Goal: Task Accomplishment & Management: Manage account settings

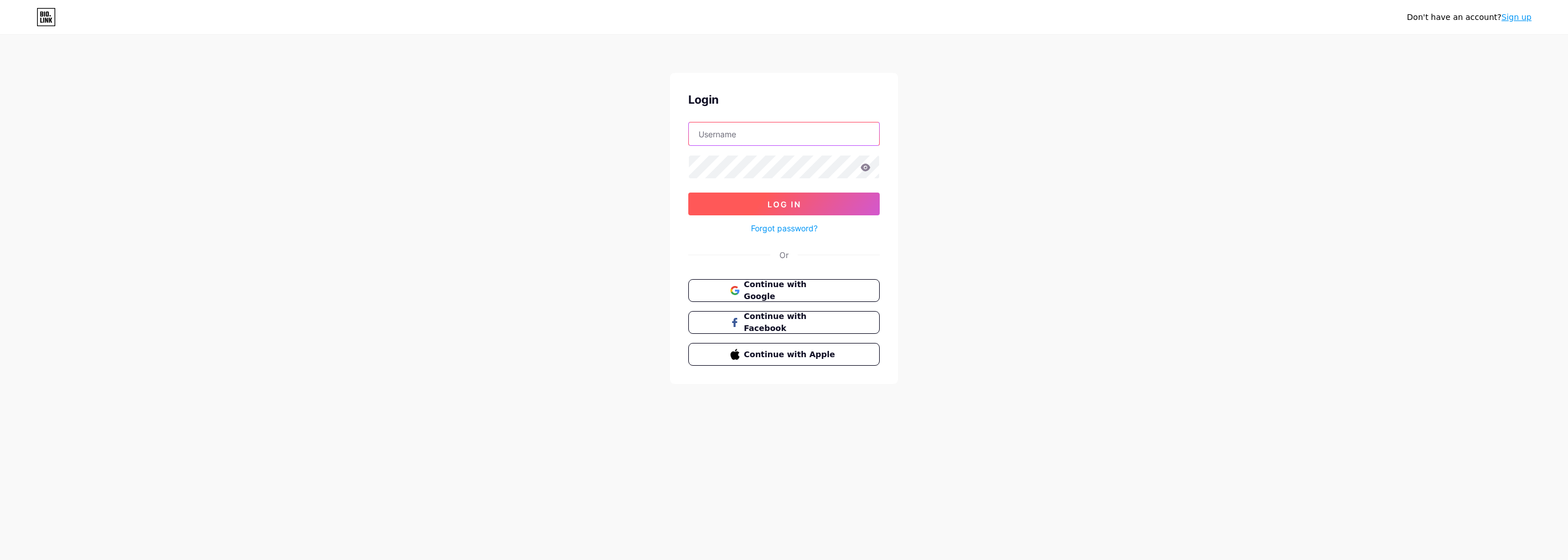
type input "[EMAIL_ADDRESS][DOMAIN_NAME]"
click at [793, 202] on span "Log In" at bounding box center [784, 204] width 34 height 10
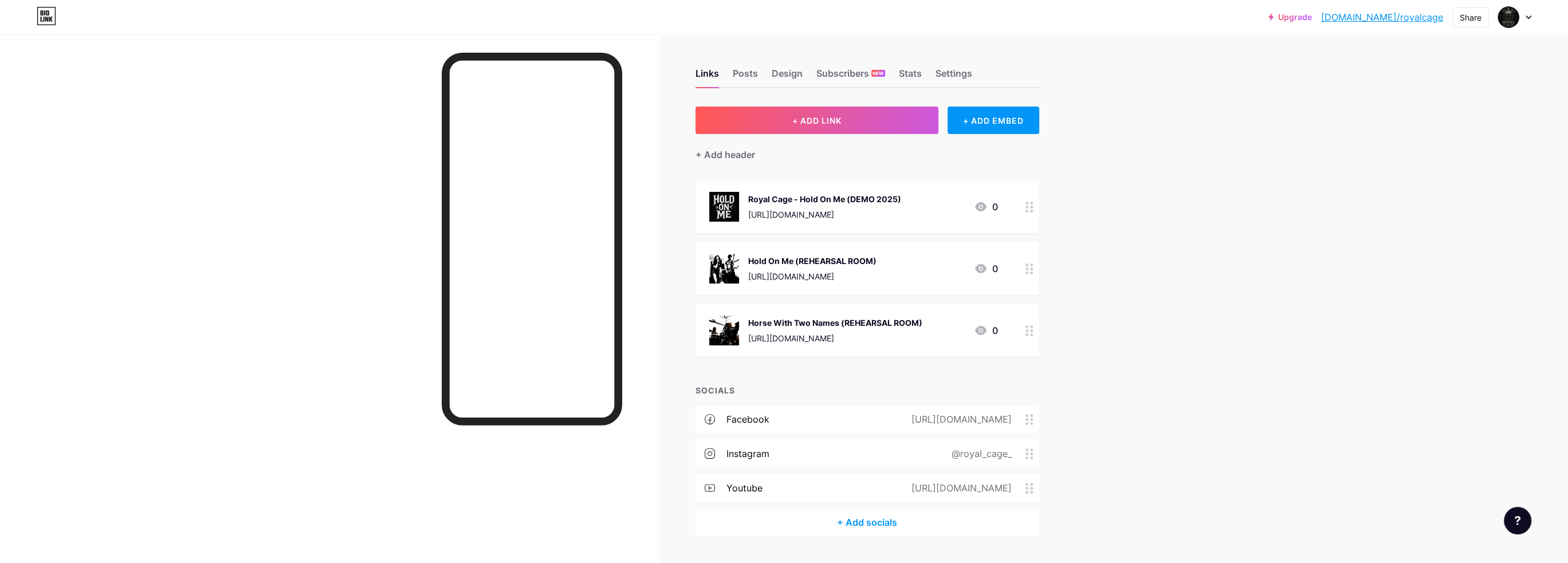
click at [1519, 21] on div at bounding box center [1514, 17] width 33 height 21
click at [1427, 158] on li "Logout" at bounding box center [1460, 161] width 142 height 31
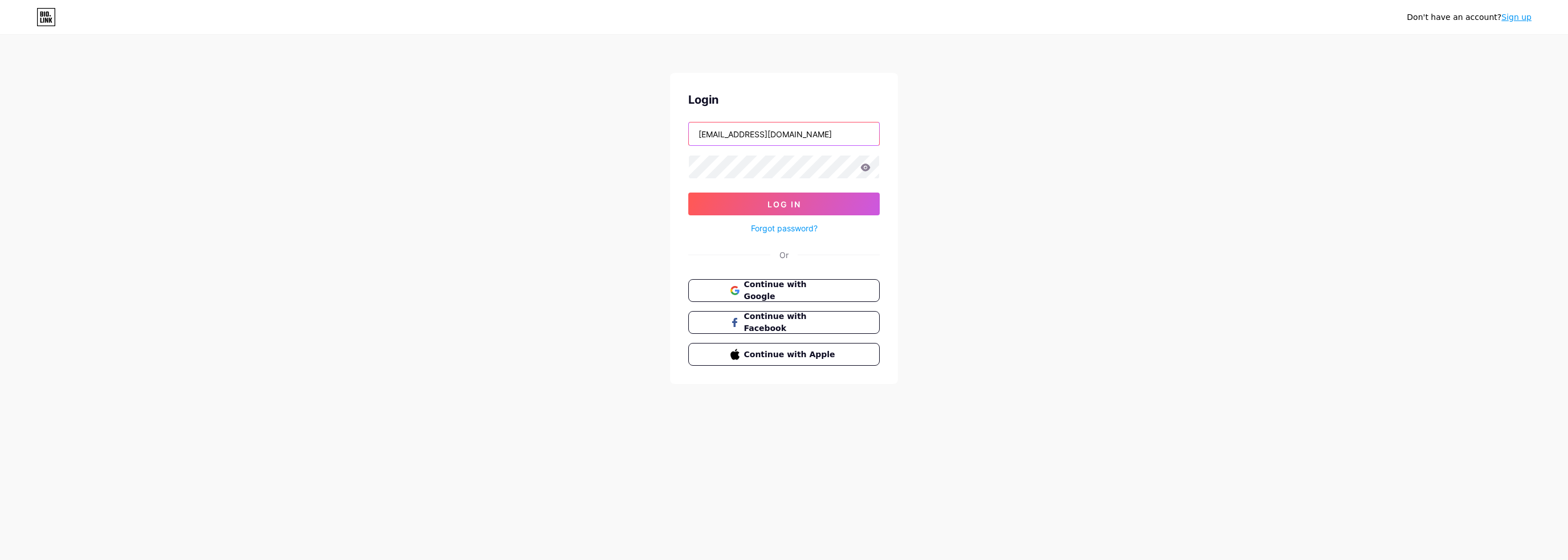
drag, startPoint x: 839, startPoint y: 133, endPoint x: 626, endPoint y: 136, distance: 213.0
click at [626, 136] on div "Don't have an account? Sign up Login [EMAIL_ADDRESS][DOMAIN_NAME] Log In Forgot…" at bounding box center [784, 210] width 1568 height 421
click at [770, 201] on span "Log In" at bounding box center [784, 204] width 34 height 10
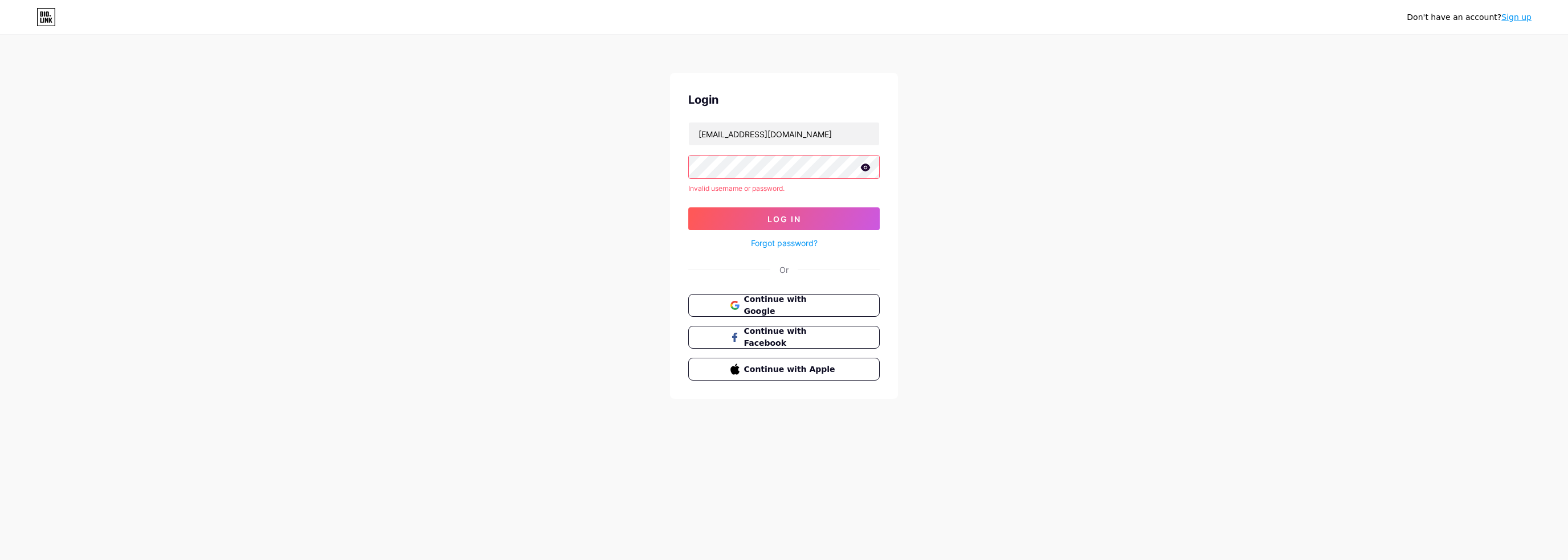
click at [641, 175] on div "Don't have an account? Sign up Login fiveyearsgonerocks@gmail.com Invalid usern…" at bounding box center [784, 218] width 1568 height 435
click at [1019, 177] on div "Don't have an account? Sign up Login fiveyearsgonerocks@gmail.com Invalid usern…" at bounding box center [784, 218] width 1568 height 435
click at [816, 136] on input "fiveyearsgonerocks@gmail.com" at bounding box center [784, 133] width 191 height 23
click at [829, 134] on input "fiveyearsgonerocks@gmail.com" at bounding box center [784, 133] width 191 height 23
type input "fiveyearsgonerocks@gmail.com"
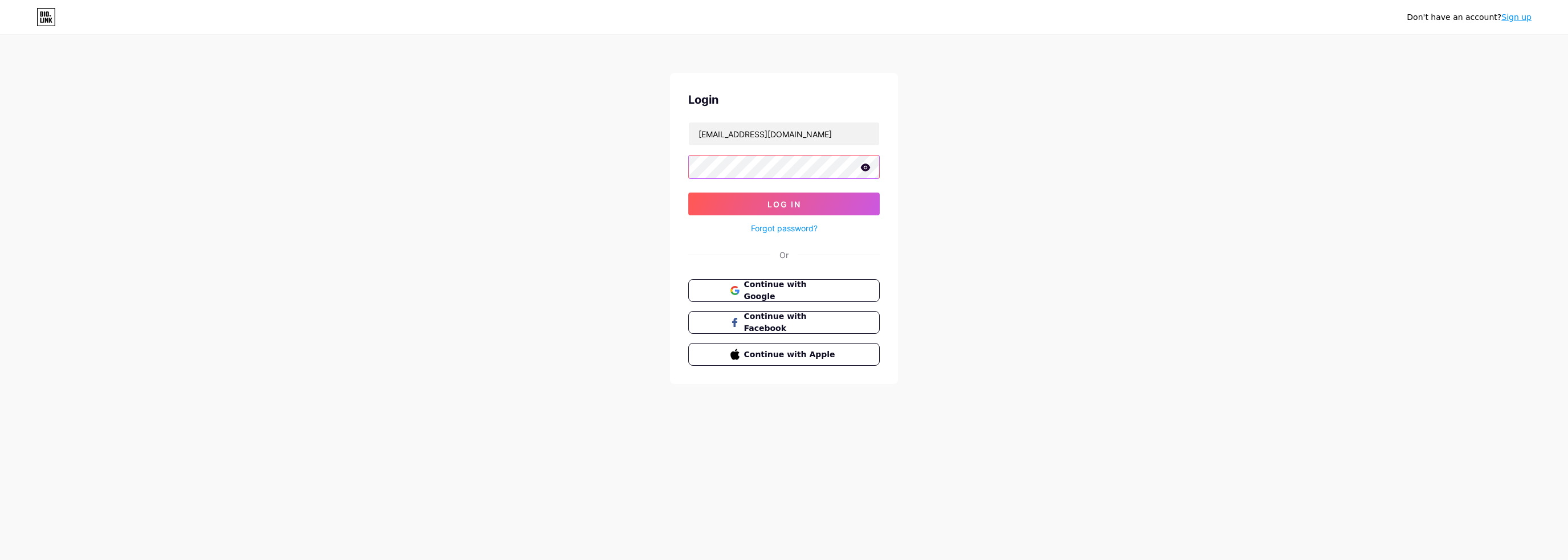
click at [688, 193] on button "Log In" at bounding box center [783, 204] width 191 height 23
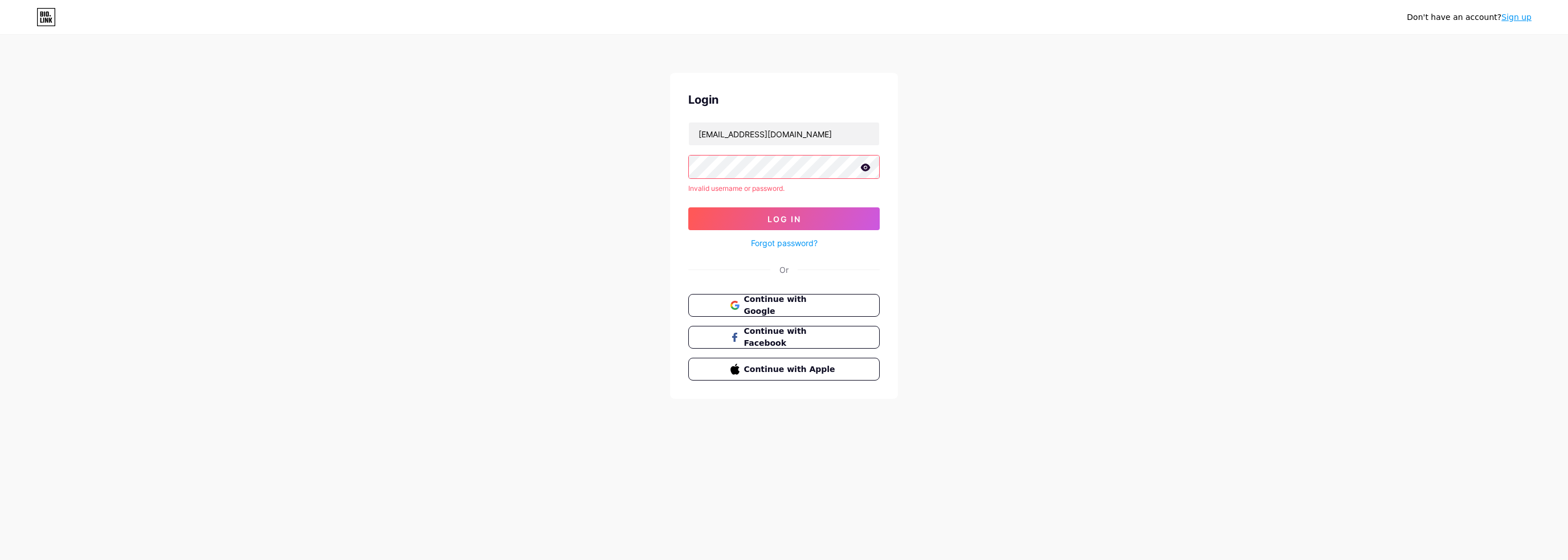
click at [969, 132] on div "Don't have an account? Sign up Login fiveyearsgonerocks@gmail.com Invalid usern…" at bounding box center [784, 218] width 1568 height 435
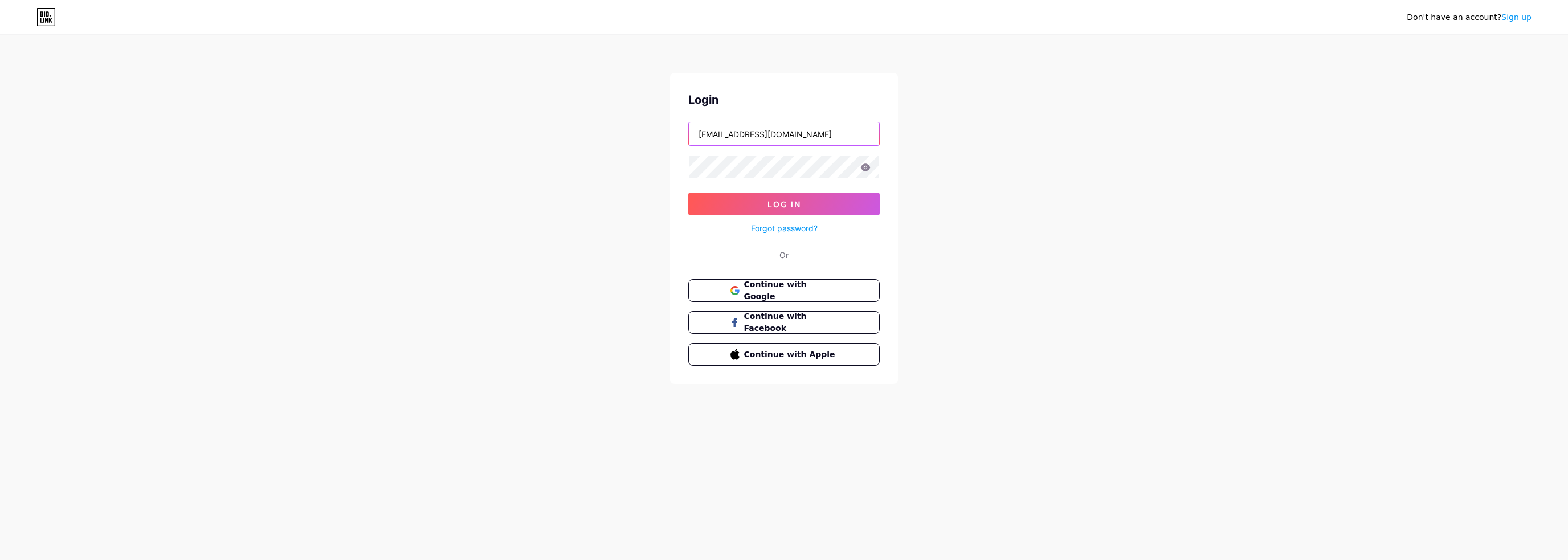
drag, startPoint x: 806, startPoint y: 132, endPoint x: 640, endPoint y: 120, distance: 166.4
click at [640, 120] on div "Don't have an account? Sign up Login [EMAIL_ADDRESS][DOMAIN_NAME] Log In Forgot…" at bounding box center [784, 210] width 1568 height 421
click at [678, 163] on div "Login [EMAIL_ADDRESS][DOMAIN_NAME] Log In Forgot password? Or Continue with Goo…" at bounding box center [783, 229] width 228 height 312
drag, startPoint x: 826, startPoint y: 133, endPoint x: 514, endPoint y: 109, distance: 312.9
click at [514, 109] on div "Don't have an account? Sign up Login [EMAIL_ADDRESS][DOMAIN_NAME] Log In Forgot…" at bounding box center [784, 210] width 1568 height 421
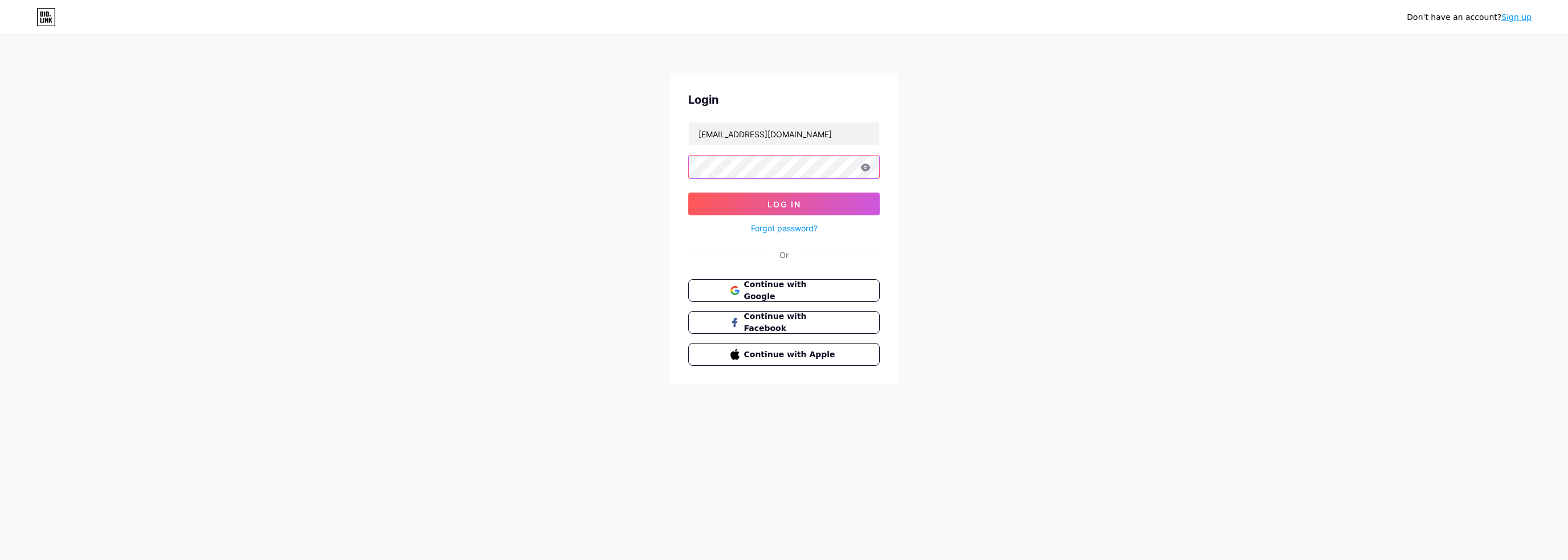
type input "royalcagerocks@gmail.com"
click at [862, 168] on icon at bounding box center [865, 167] width 10 height 7
click at [868, 166] on icon at bounding box center [865, 167] width 10 height 7
click at [864, 168] on icon at bounding box center [865, 167] width 10 height 8
click at [777, 202] on span "Log In" at bounding box center [784, 204] width 34 height 10
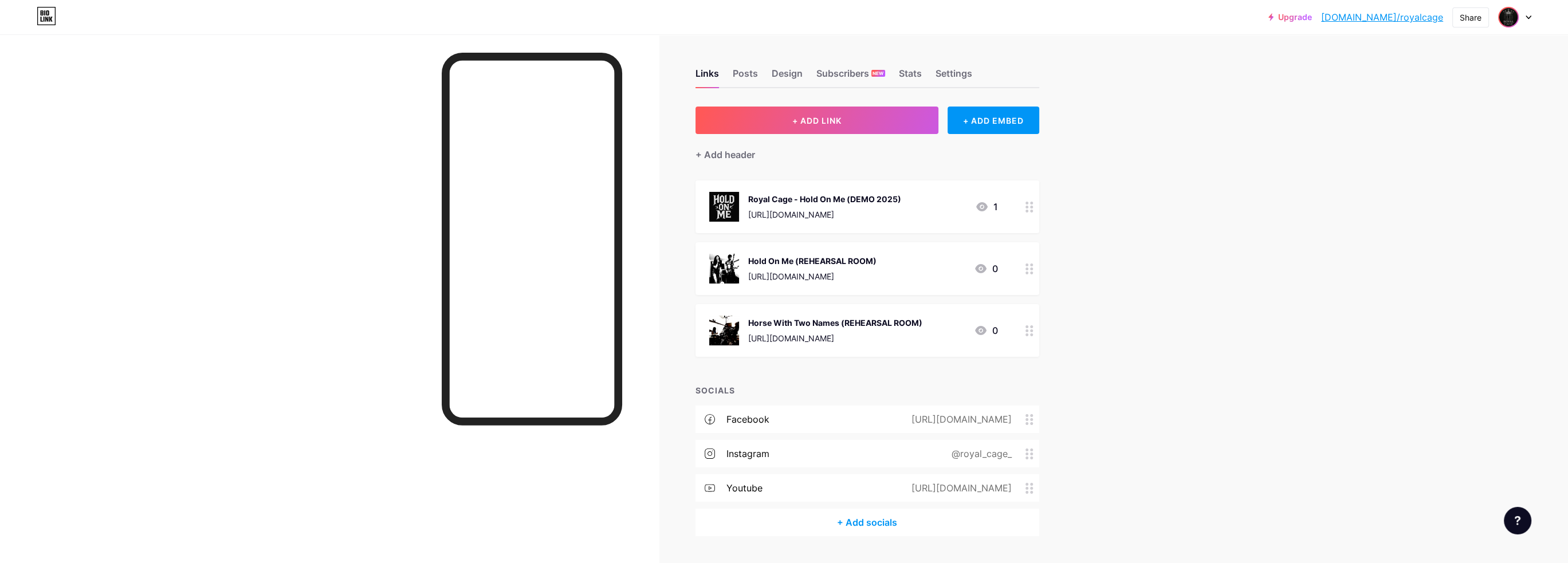
click at [1508, 19] on img at bounding box center [1508, 17] width 18 height 18
click at [1439, 165] on li "Logout" at bounding box center [1460, 161] width 142 height 31
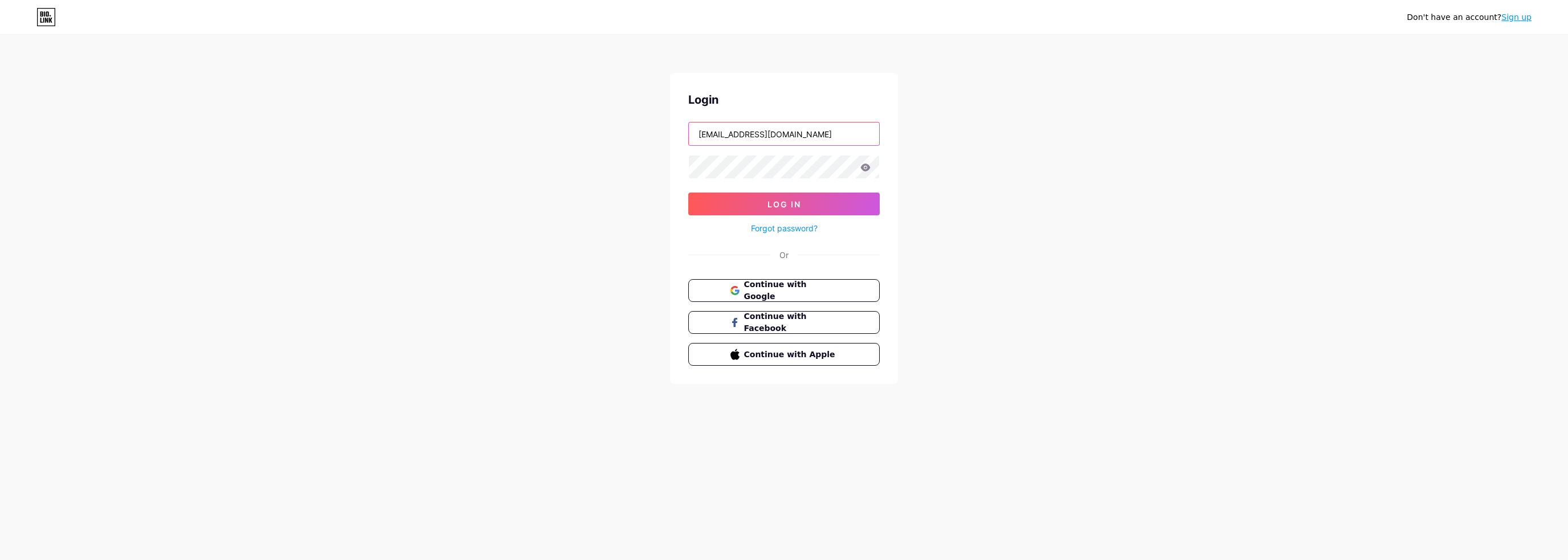
drag, startPoint x: 824, startPoint y: 139, endPoint x: 652, endPoint y: 140, distance: 172.0
click at [652, 140] on div "Don't have an account? Sign up Login royalcagerocks@gmail.com Log In Forgot pas…" at bounding box center [784, 210] width 1568 height 421
click at [618, 169] on div "Don't have an account? Sign up Login royalcagerocks@gmail.com Log In Forgot pas…" at bounding box center [784, 210] width 1568 height 421
click at [829, 143] on input "royalcagerocks@gmail.com" at bounding box center [784, 133] width 191 height 23
drag, startPoint x: 836, startPoint y: 135, endPoint x: 488, endPoint y: 135, distance: 348.0
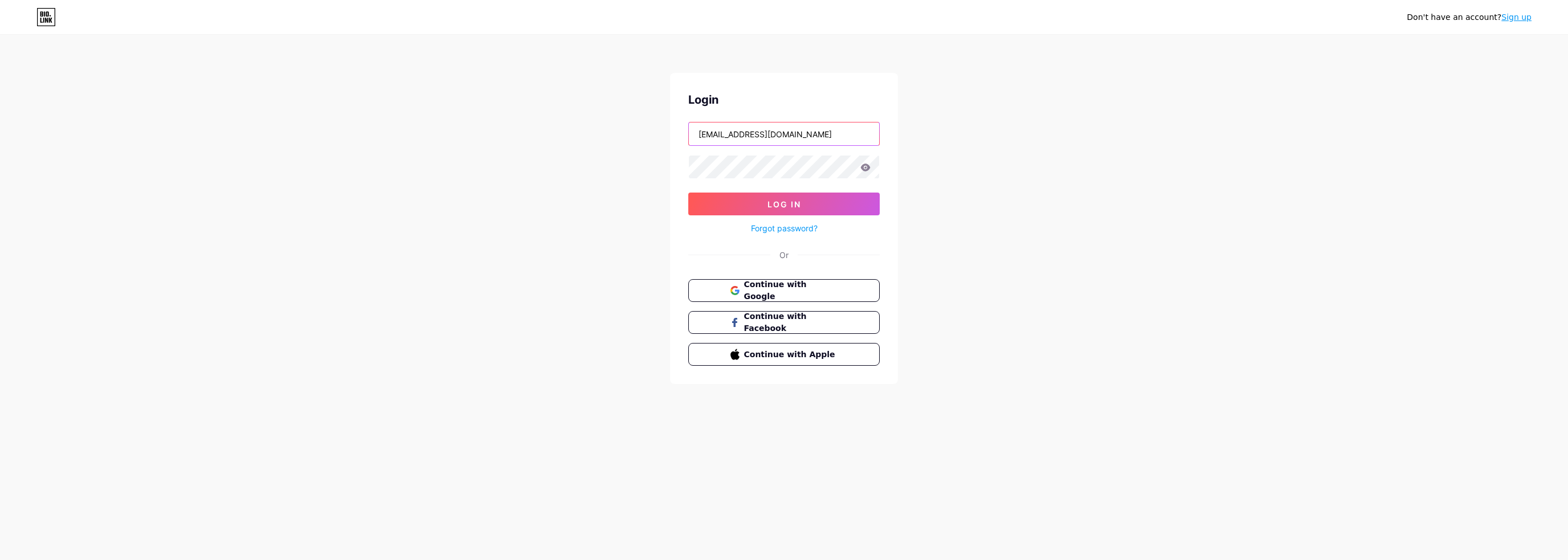
click at [488, 135] on div "Don't have an account? Sign up Login royalcagerocks@gmail.com Log In Forgot pas…" at bounding box center [784, 210] width 1568 height 421
type input "fiveyearsgonerocks@gmail.com"
click at [793, 200] on span "Log In" at bounding box center [784, 204] width 34 height 10
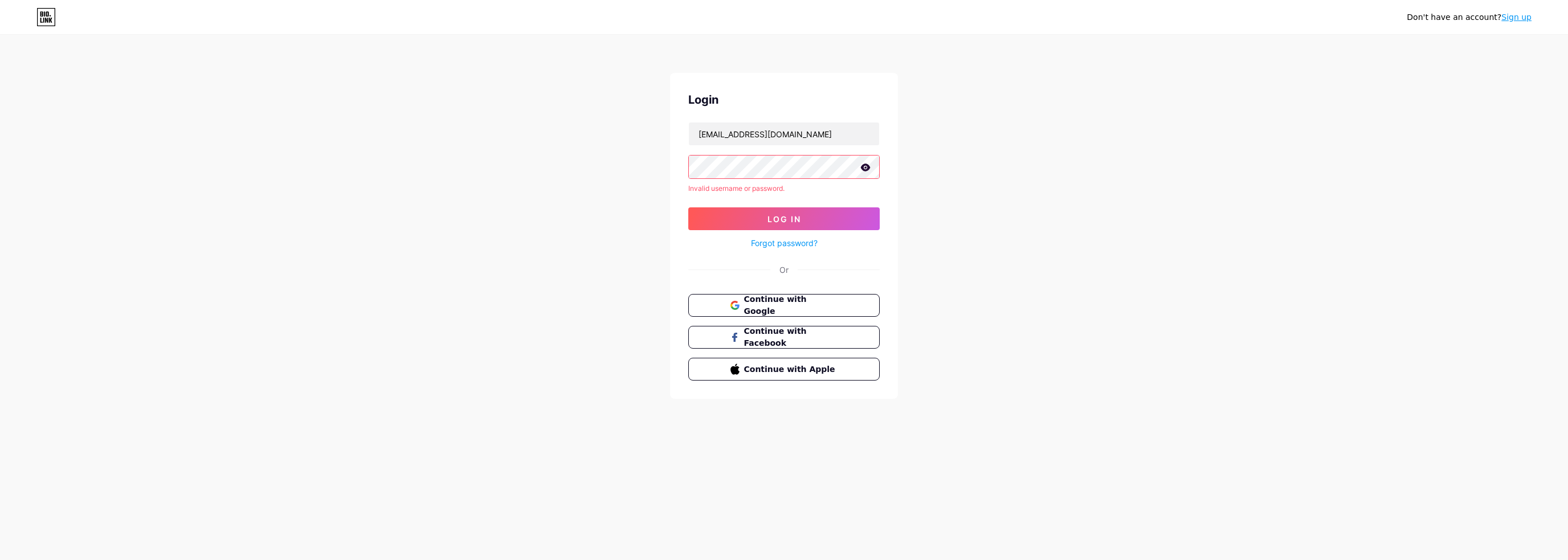
click at [792, 241] on link "Forgot password?" at bounding box center [784, 243] width 67 height 12
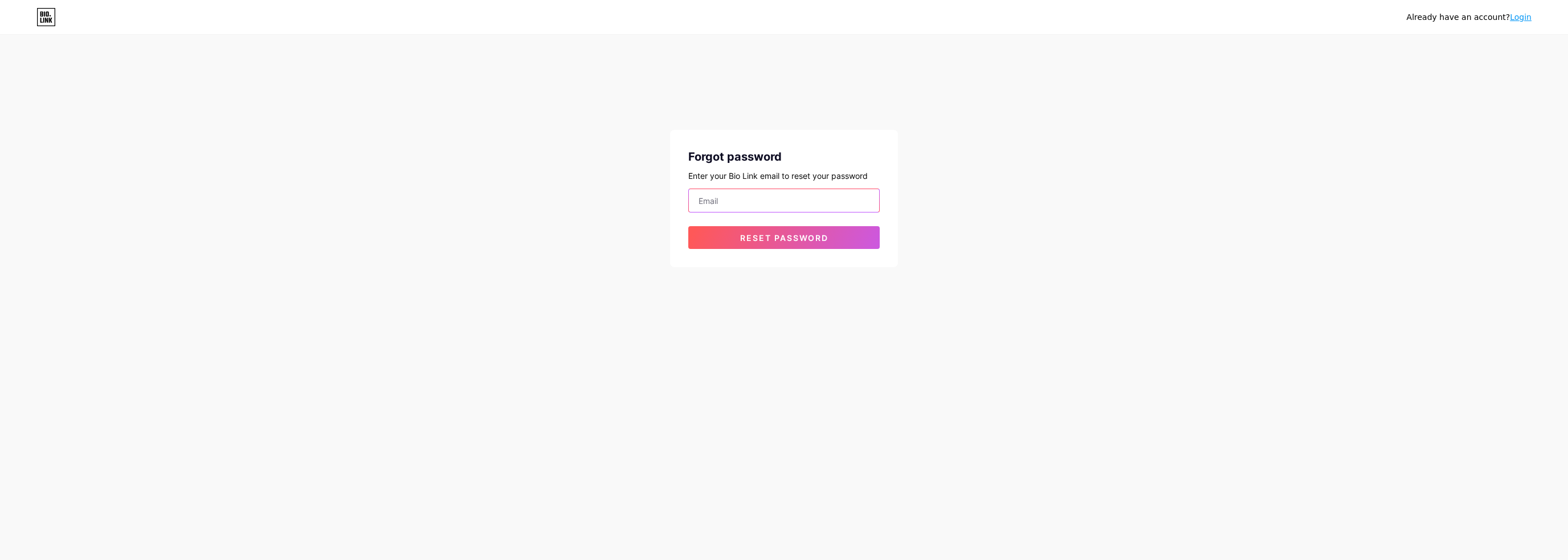
click at [747, 201] on input "email" at bounding box center [784, 200] width 191 height 23
type input "fiveyearsgonerocks@gmail.com"
click at [775, 243] on button "Reset password" at bounding box center [783, 237] width 191 height 23
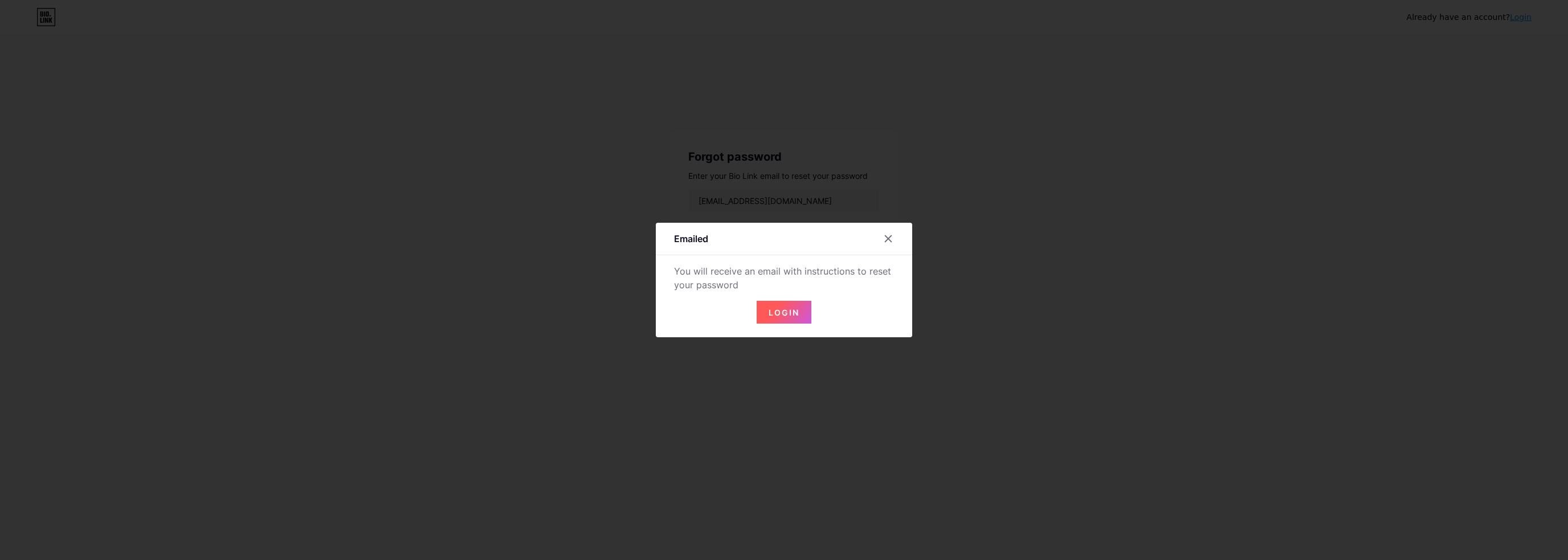
click at [777, 308] on span "Login" at bounding box center [784, 312] width 31 height 10
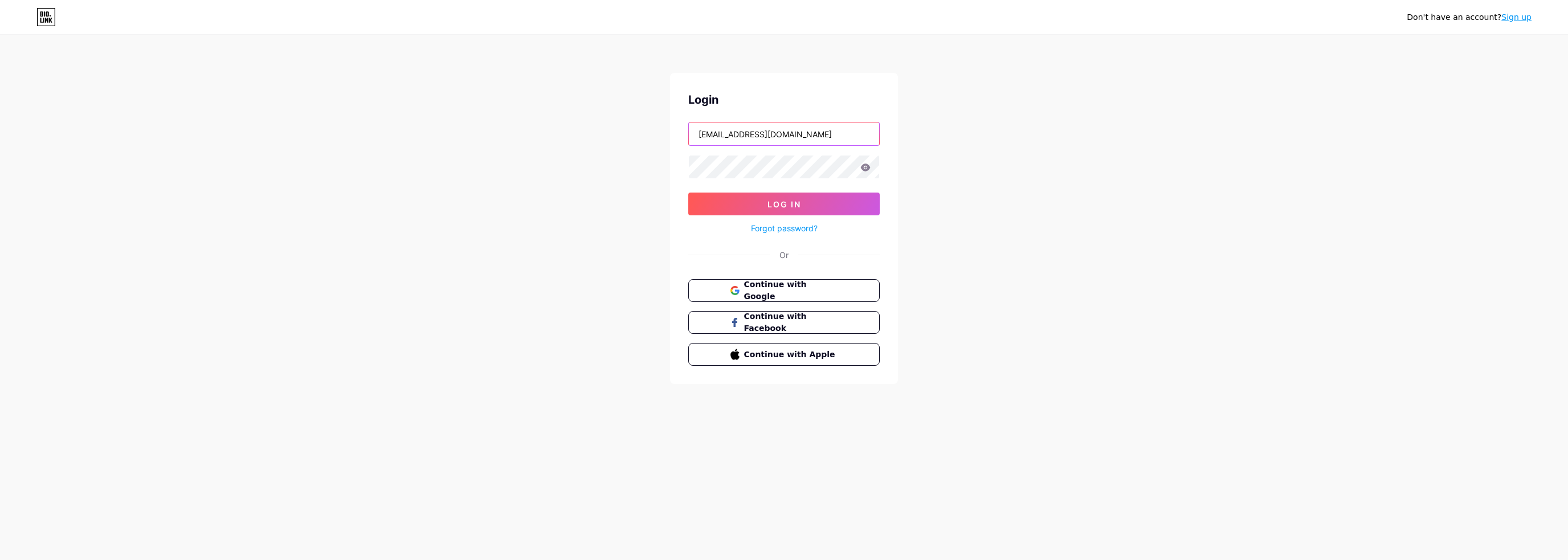
drag, startPoint x: 821, startPoint y: 139, endPoint x: 633, endPoint y: 125, distance: 188.5
click at [633, 125] on div "Don't have an account? Sign up Login royalcagerocks@gmail.com Log In Forgot pas…" at bounding box center [784, 210] width 1568 height 421
type input "fiveyearsgonerocks@gmail.com"
click at [637, 166] on div "Don't have an account? Sign up Login fiveyearsgonerocks@gmail.com Log In Forgot…" at bounding box center [784, 210] width 1568 height 421
click at [868, 168] on icon at bounding box center [865, 167] width 10 height 7
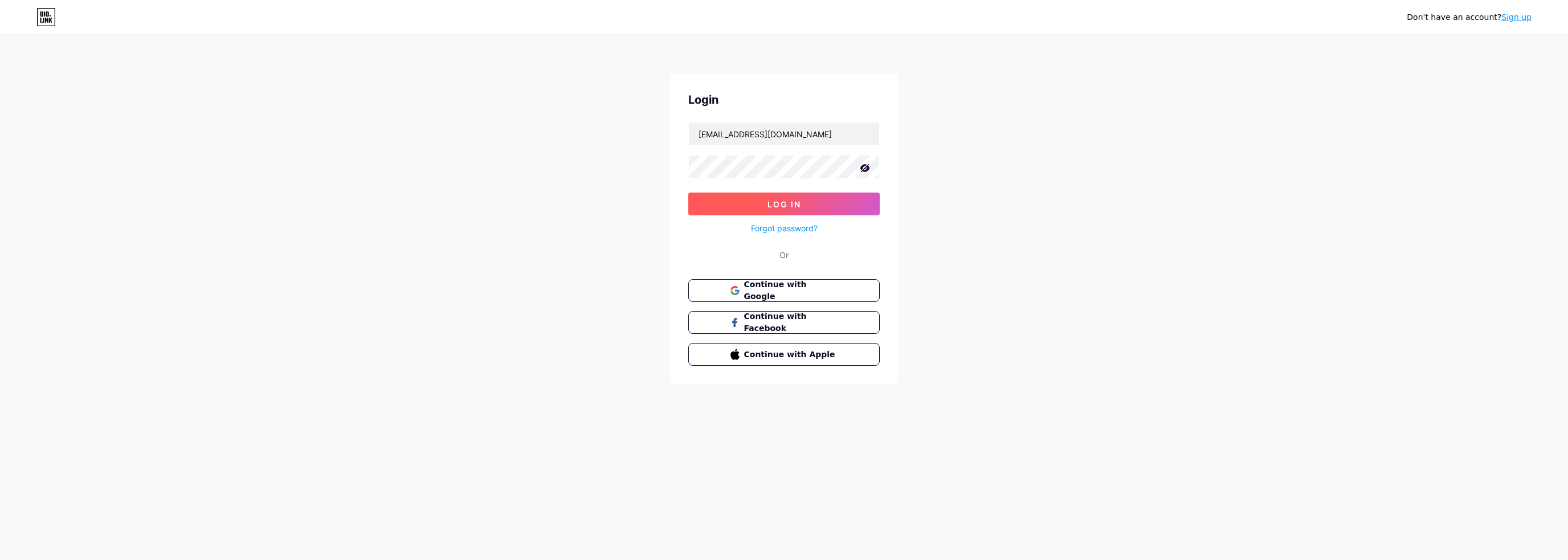
click at [774, 196] on button "Log In" at bounding box center [783, 204] width 191 height 23
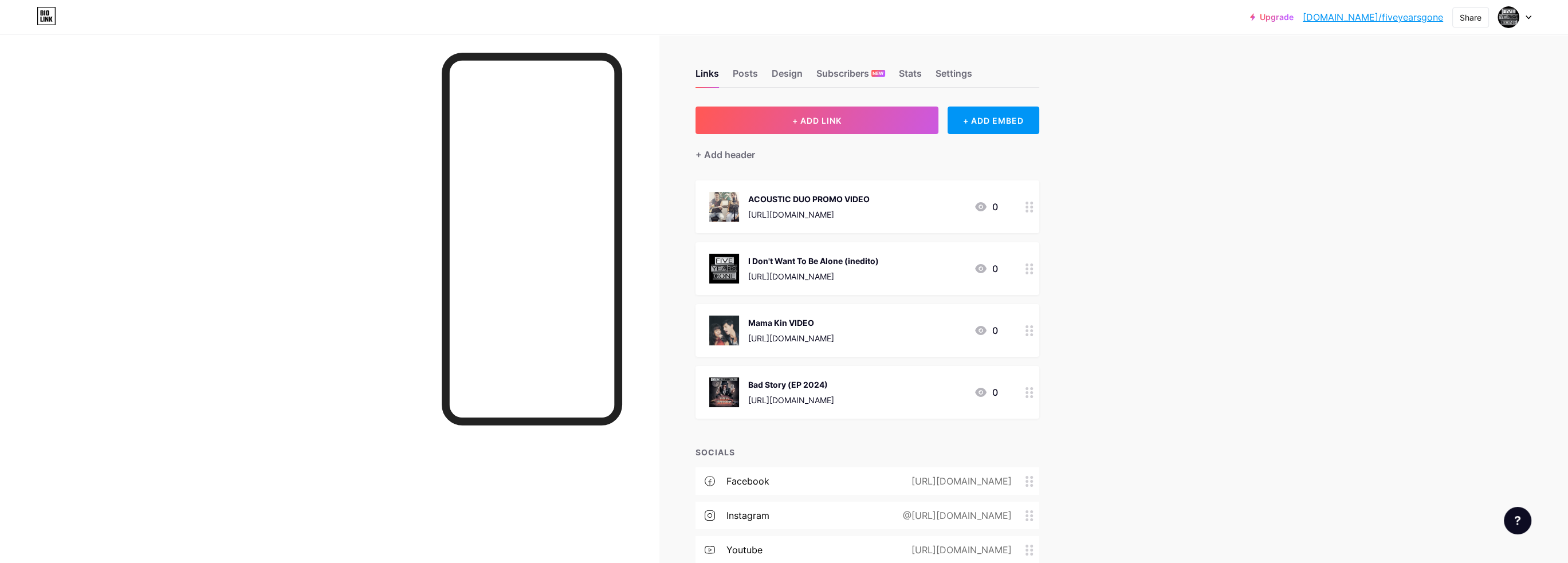
click at [982, 264] on icon at bounding box center [981, 268] width 12 height 9
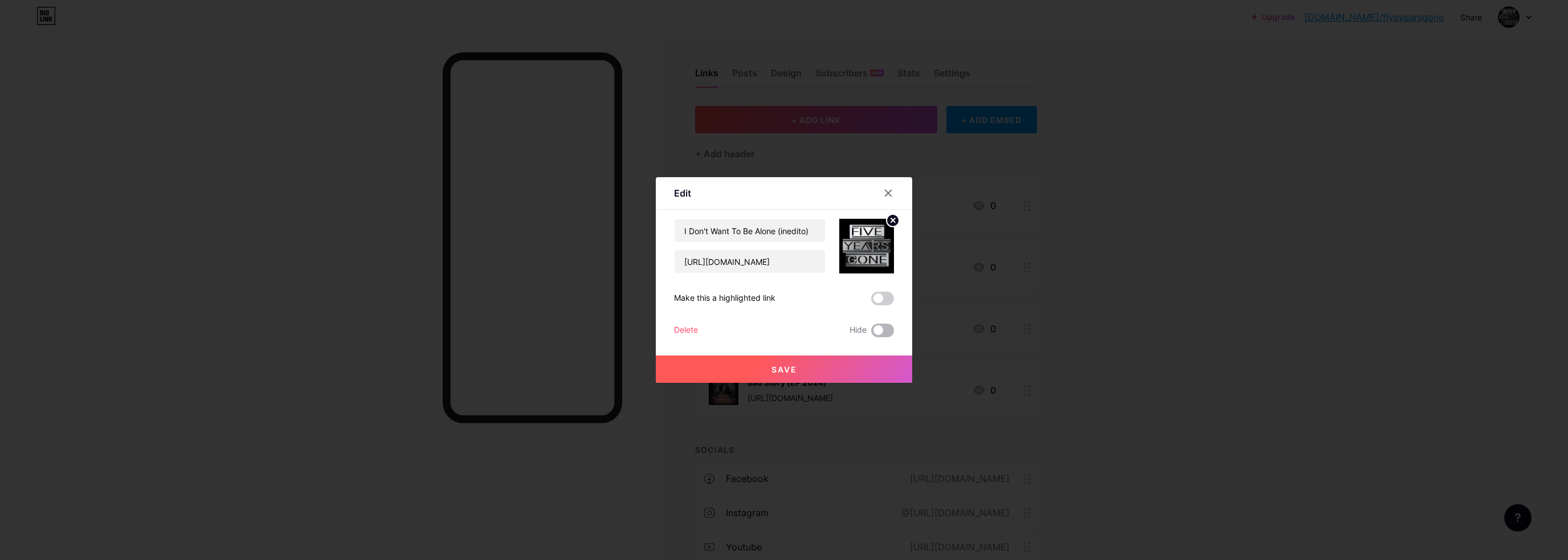
click at [887, 328] on span at bounding box center [882, 331] width 23 height 14
click at [871, 334] on input "checkbox" at bounding box center [871, 334] width 0 height 0
click at [885, 194] on icon at bounding box center [888, 194] width 7 height 7
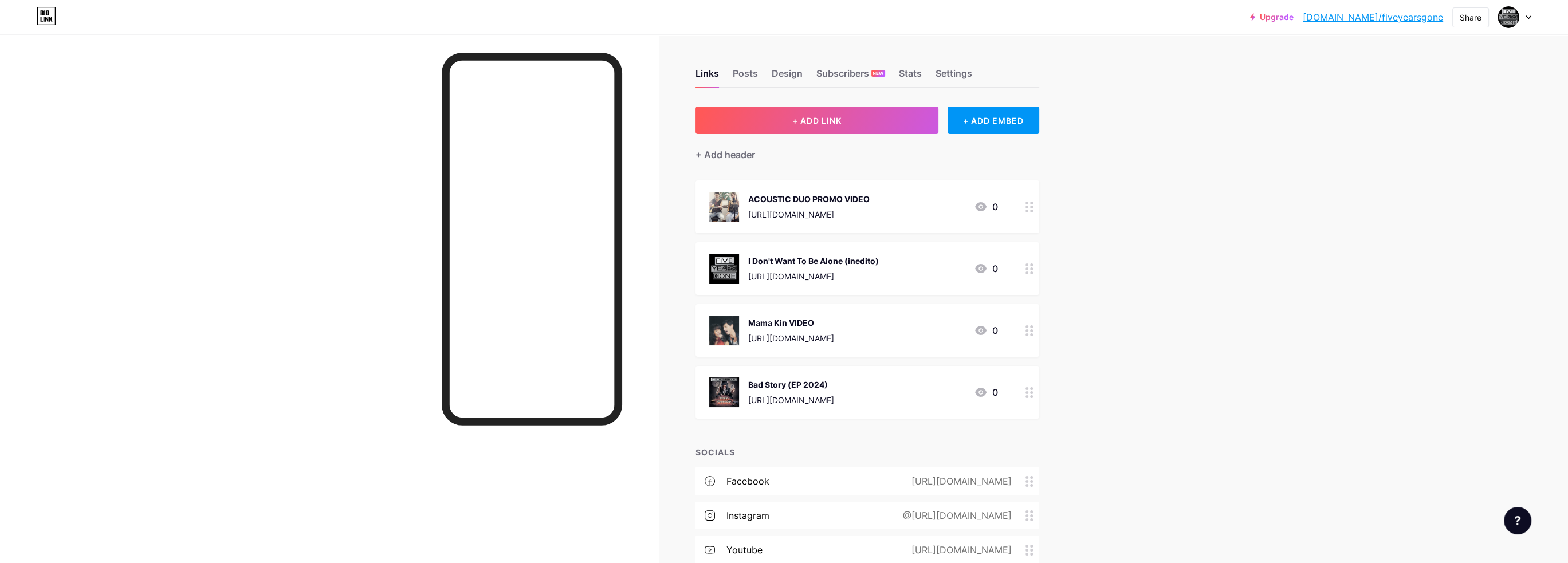
click at [1119, 227] on div "Upgrade bio.link/fiveye... bio.link/fiveyearsgone Share Switch accounts Five Ye…" at bounding box center [784, 328] width 1568 height 656
click at [985, 267] on icon at bounding box center [981, 268] width 12 height 9
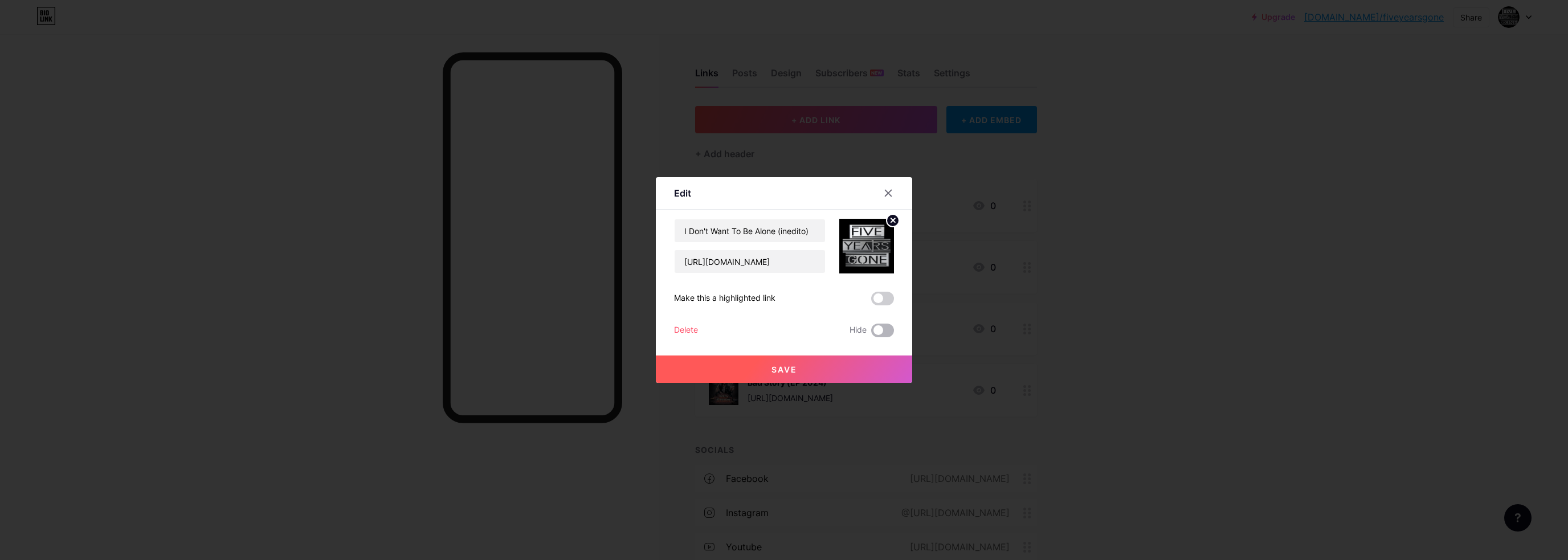
click at [879, 330] on span at bounding box center [882, 331] width 23 height 14
click at [871, 334] on input "checkbox" at bounding box center [871, 334] width 0 height 0
click at [796, 366] on button "Save" at bounding box center [784, 369] width 256 height 27
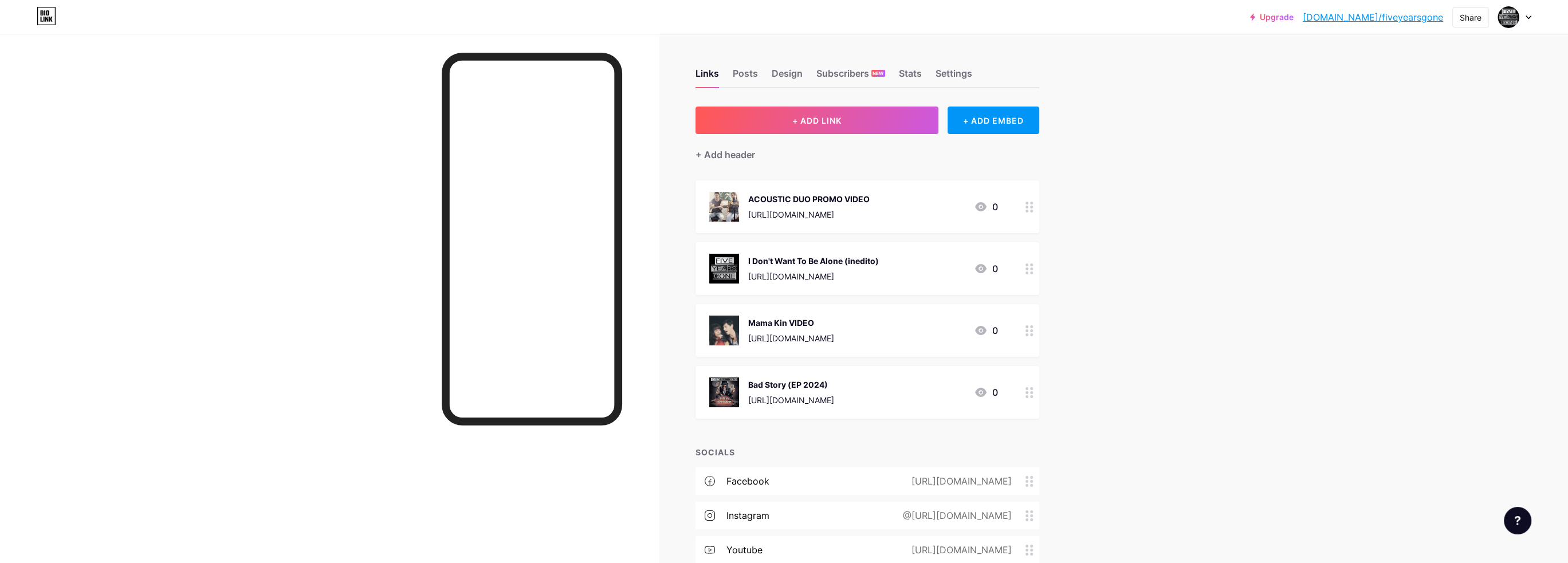
click at [1158, 248] on div "Upgrade [DOMAIN_NAME]/fiveye... [DOMAIN_NAME]/fiveyearsgone Share Switch accoun…" at bounding box center [784, 328] width 1568 height 656
click at [1474, 13] on div "Share" at bounding box center [1471, 18] width 22 height 12
click at [1400, 53] on div "Copy link" at bounding box center [1403, 58] width 171 height 27
